Goal: Task Accomplishment & Management: Complete application form

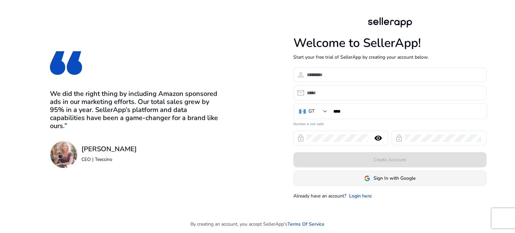
click at [299, 171] on span at bounding box center [390, 178] width 193 height 16
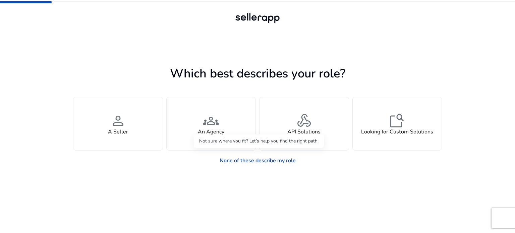
click at [246, 160] on link "None of these describe my role" at bounding box center [257, 160] width 87 height 13
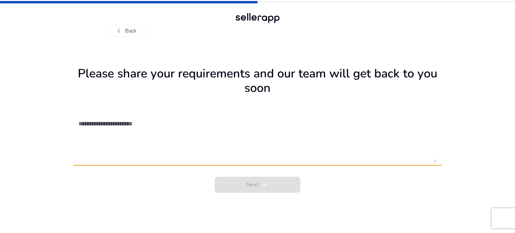
click at [116, 115] on textarea at bounding box center [258, 139] width 358 height 48
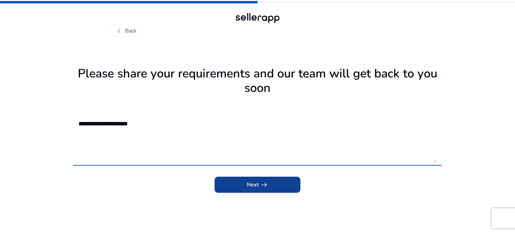
type textarea "**********"
click at [246, 186] on span "submit" at bounding box center [258, 185] width 86 height 16
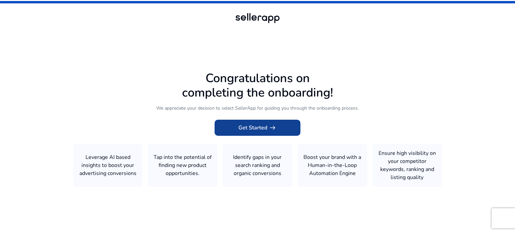
click at [277, 127] on span at bounding box center [258, 128] width 86 height 16
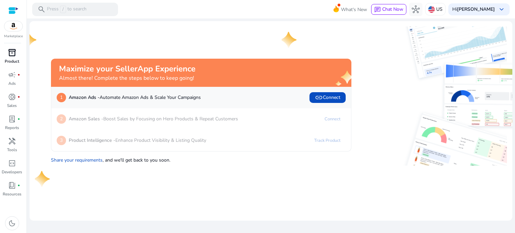
click at [21, 52] on link "inventory_2 Product" at bounding box center [12, 58] width 24 height 22
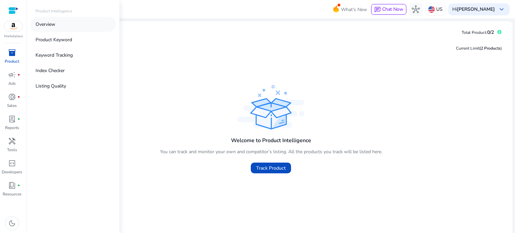
click at [58, 25] on link "Overview" at bounding box center [73, 24] width 86 height 15
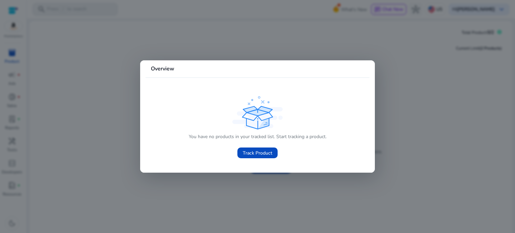
click at [79, 98] on div at bounding box center [257, 116] width 515 height 233
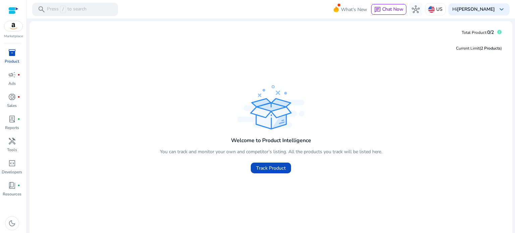
click at [11, 7] on div at bounding box center [13, 11] width 10 height 8
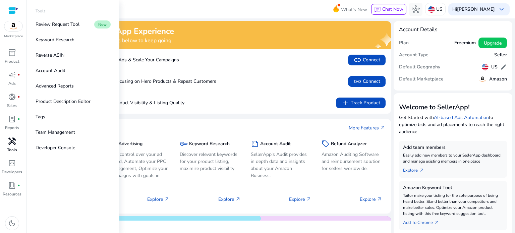
click at [1, 143] on link "handyman Tools" at bounding box center [12, 147] width 24 height 22
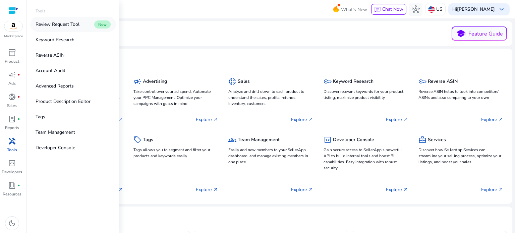
click at [86, 25] on link "Review Request Tool New" at bounding box center [73, 24] width 86 height 15
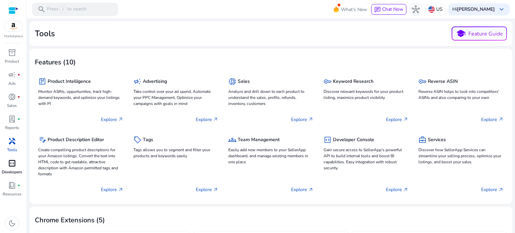
click at [20, 163] on div "code_blocks" at bounding box center [12, 163] width 19 height 11
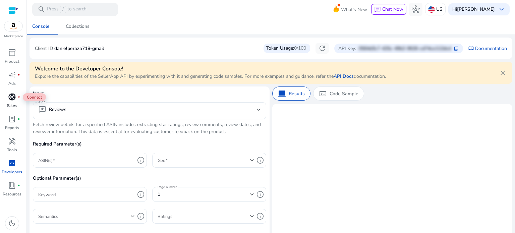
click at [5, 96] on div "donut_small fiber_manual_record" at bounding box center [12, 97] width 19 height 11
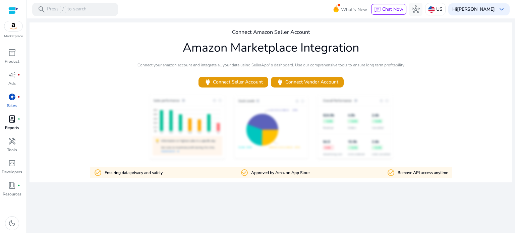
click at [16, 122] on span "lab_profile" at bounding box center [12, 119] width 8 height 8
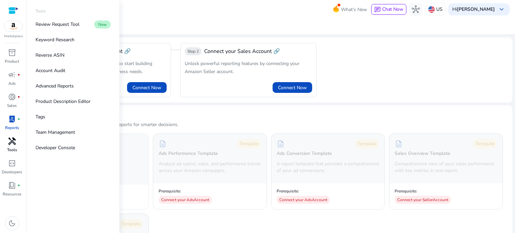
click at [9, 145] on span "handyman" at bounding box center [12, 141] width 8 height 8
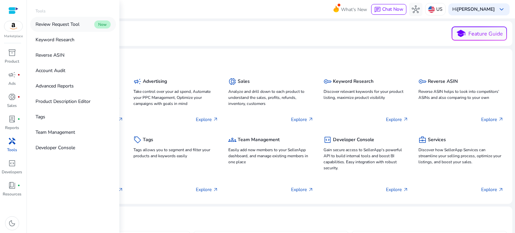
click at [77, 22] on p "Review Request Tool" at bounding box center [58, 24] width 44 height 7
